Goal: Transaction & Acquisition: Purchase product/service

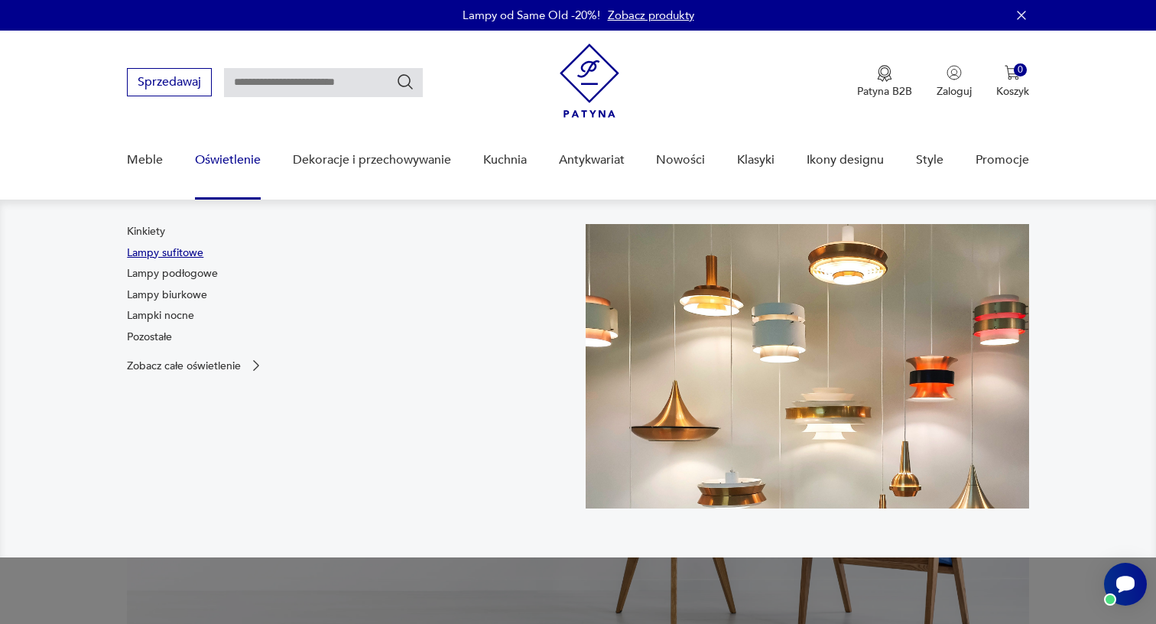
click at [182, 249] on link "Lampy sufitowe" at bounding box center [165, 252] width 76 height 15
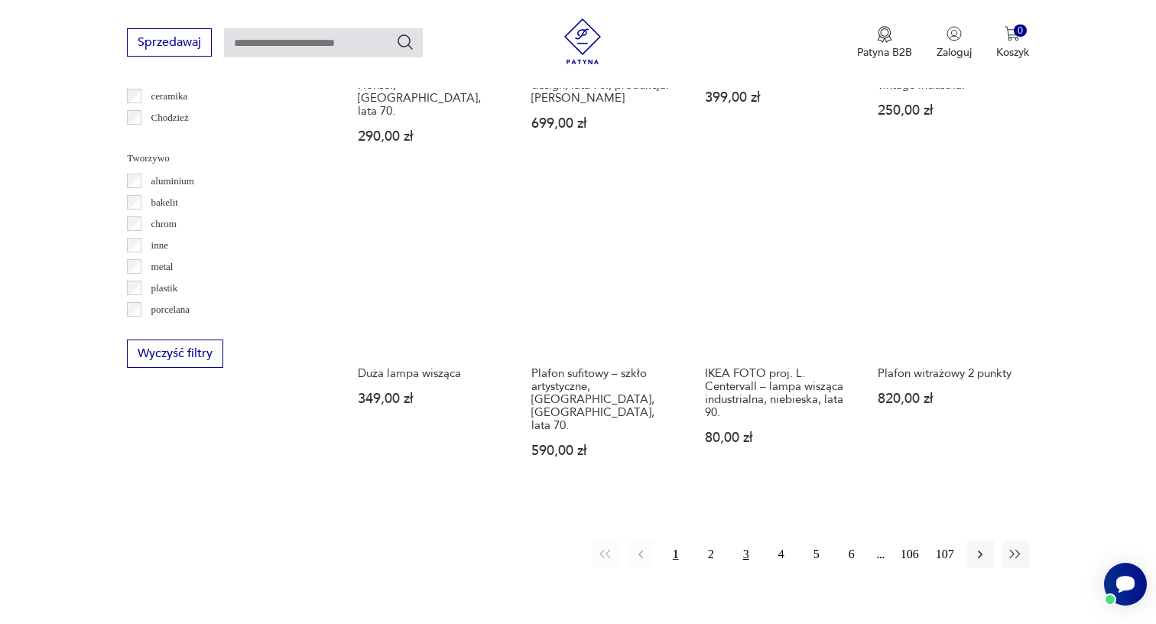
scroll to position [1379, 0]
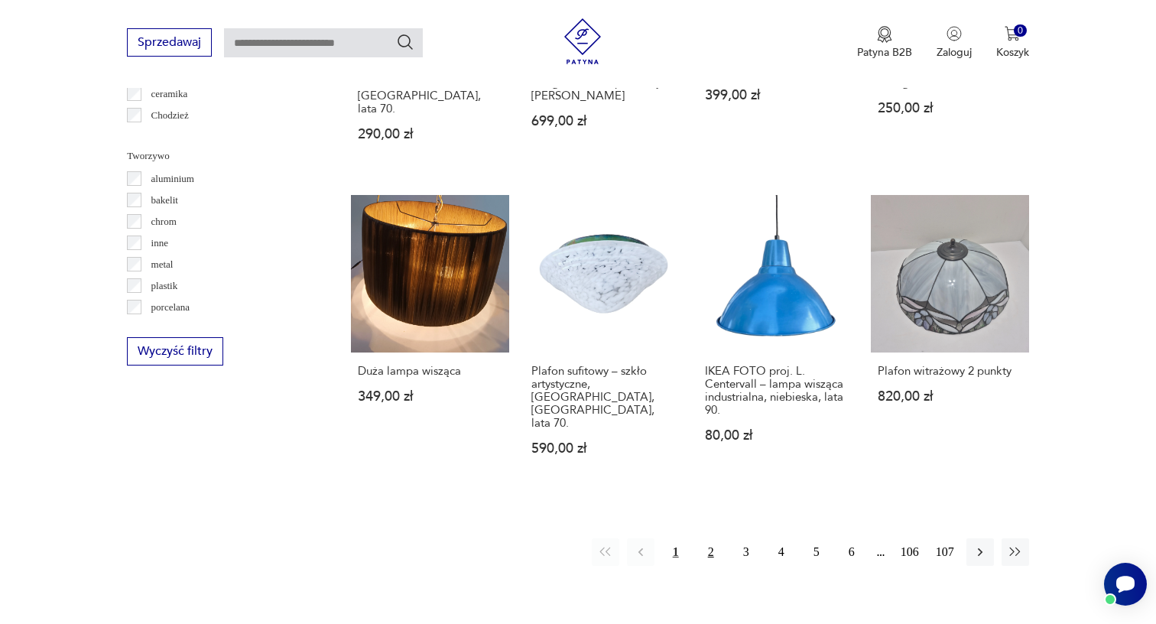
click at [713, 538] on button "2" at bounding box center [711, 552] width 28 height 28
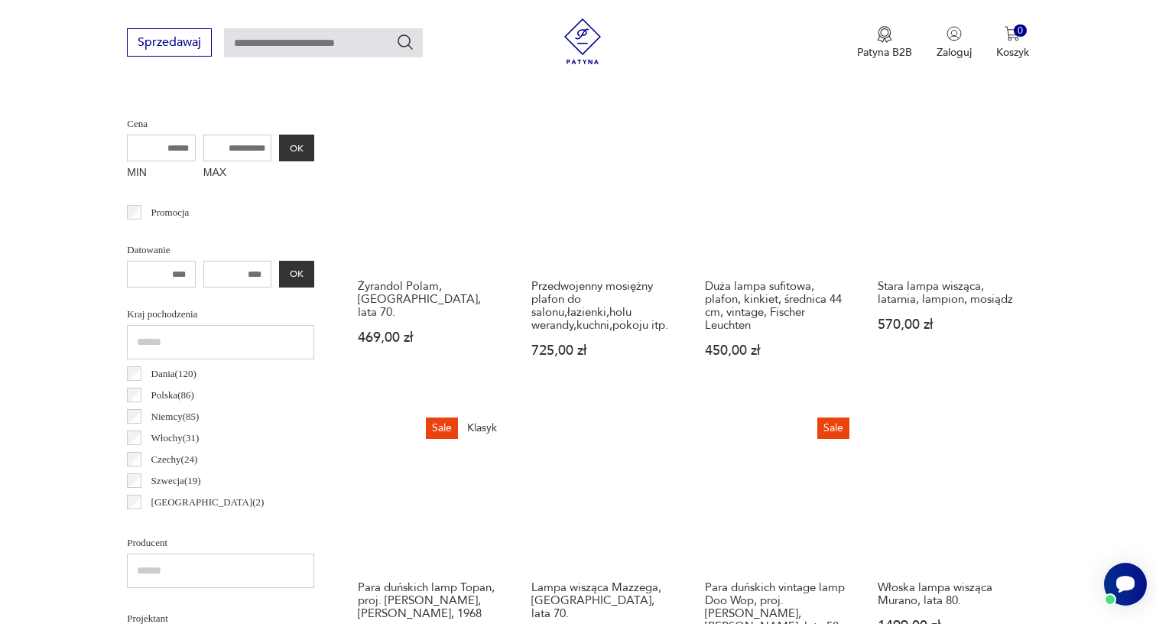
scroll to position [524, 0]
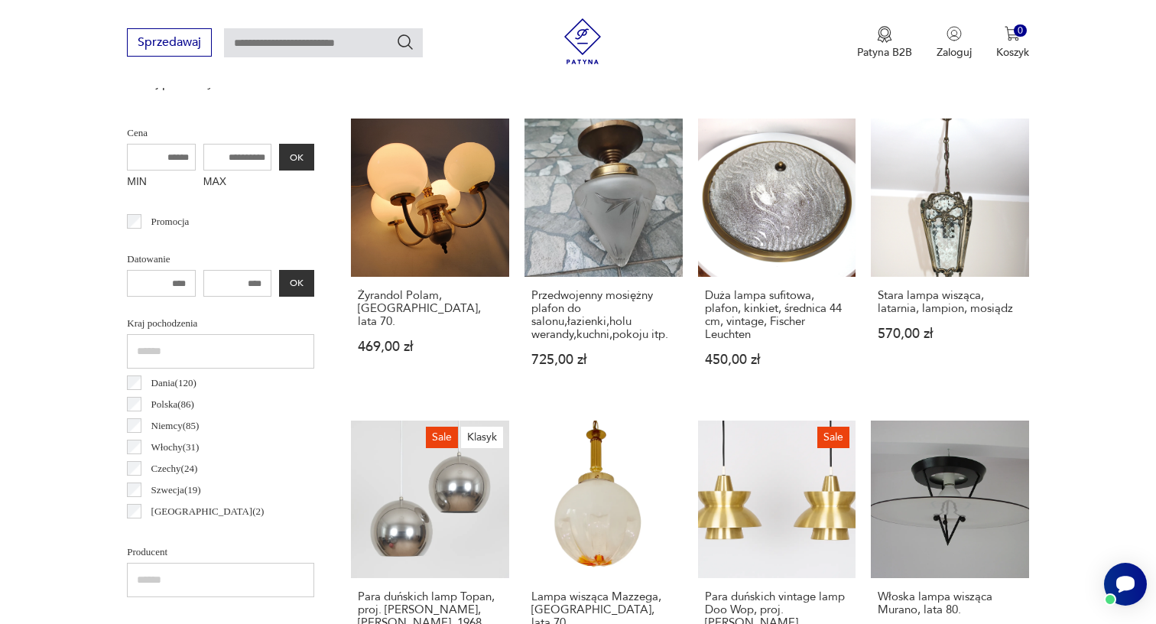
click at [208, 159] on input "MAX" at bounding box center [237, 157] width 69 height 27
type input "***"
click at [279, 156] on button "OK" at bounding box center [296, 157] width 35 height 27
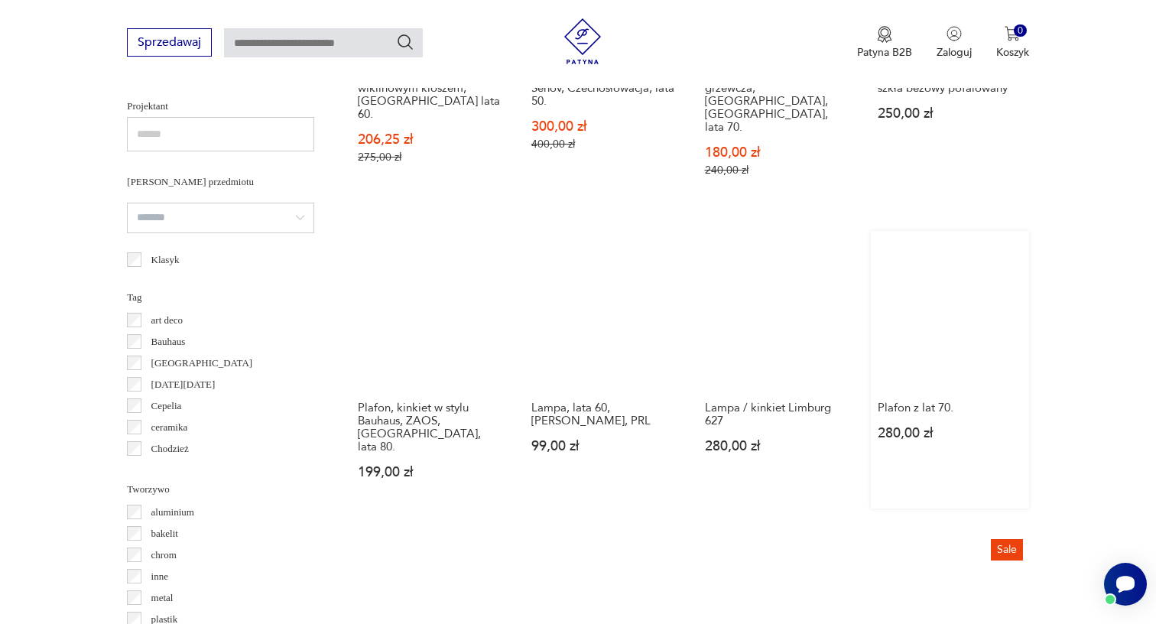
scroll to position [1061, 0]
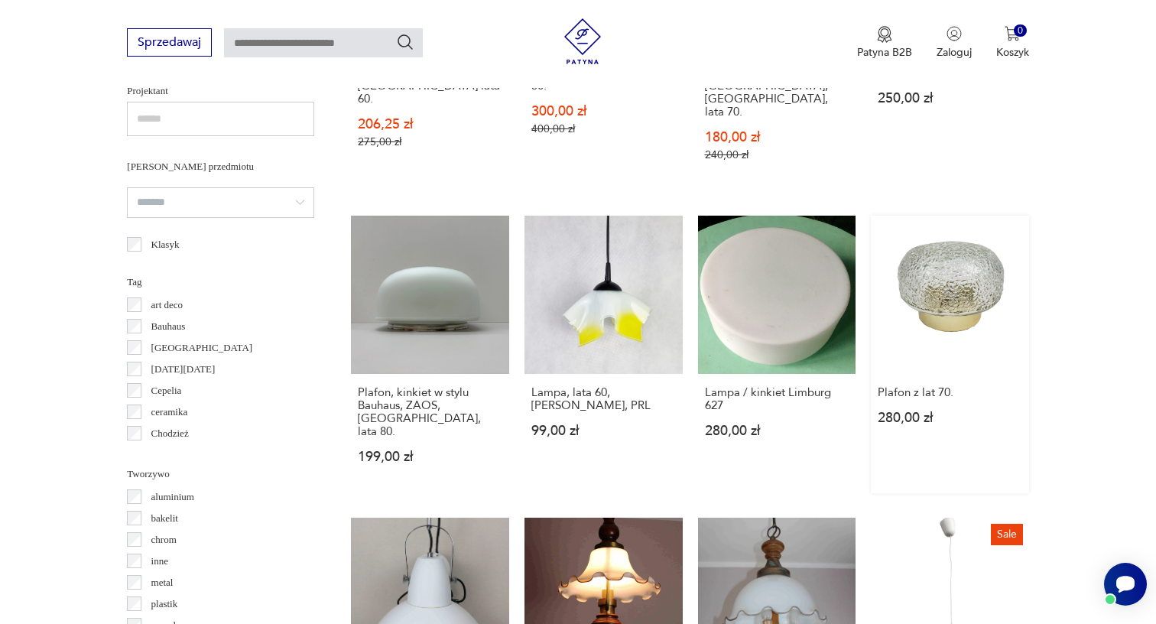
click at [413, 284] on link "Plafon, kinkiet w stylu Bauhaus, ZAOS, Polska, lata 80. 199,00 zł" at bounding box center [430, 355] width 158 height 278
